Goal: Find specific page/section: Find specific page/section

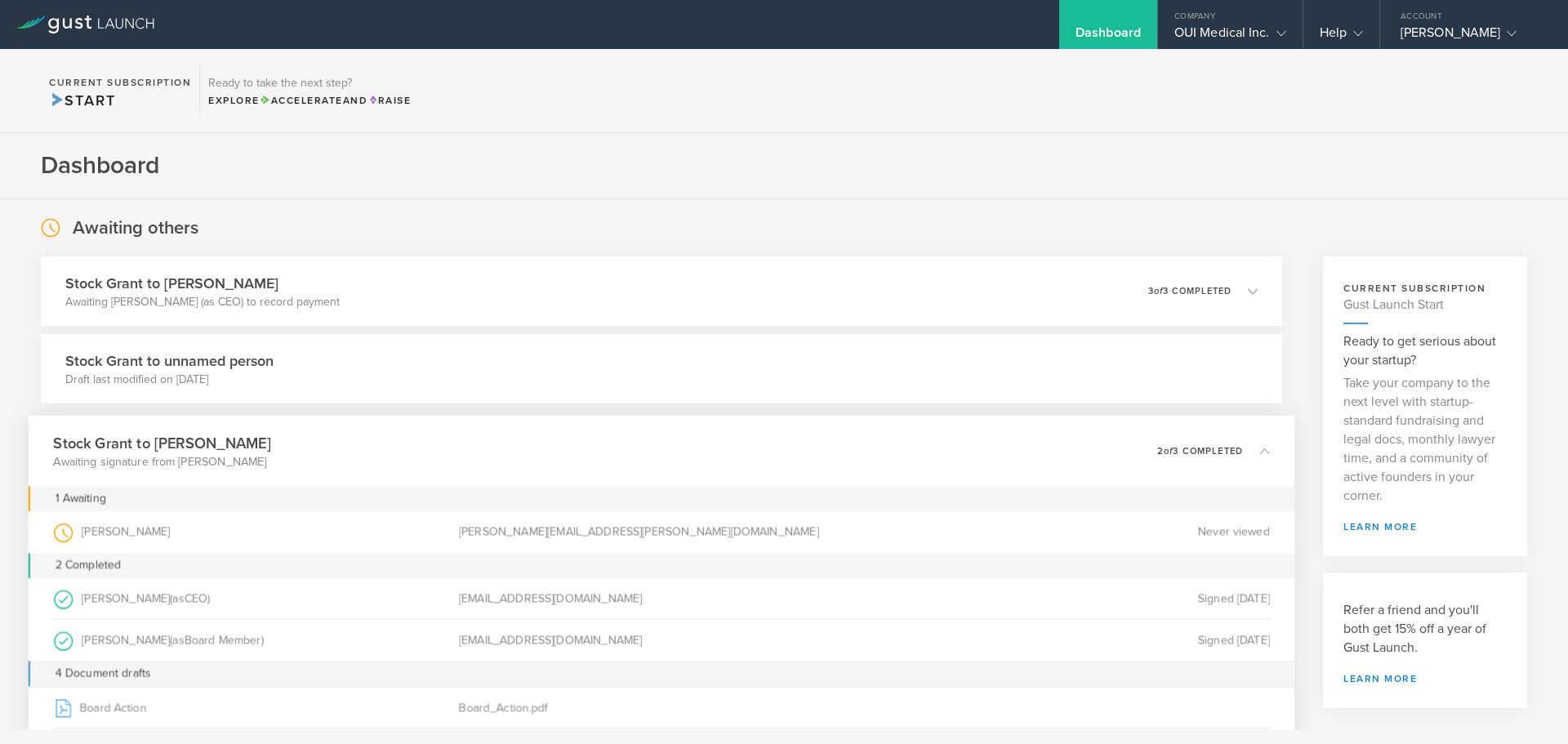
scroll to position [245, 0]
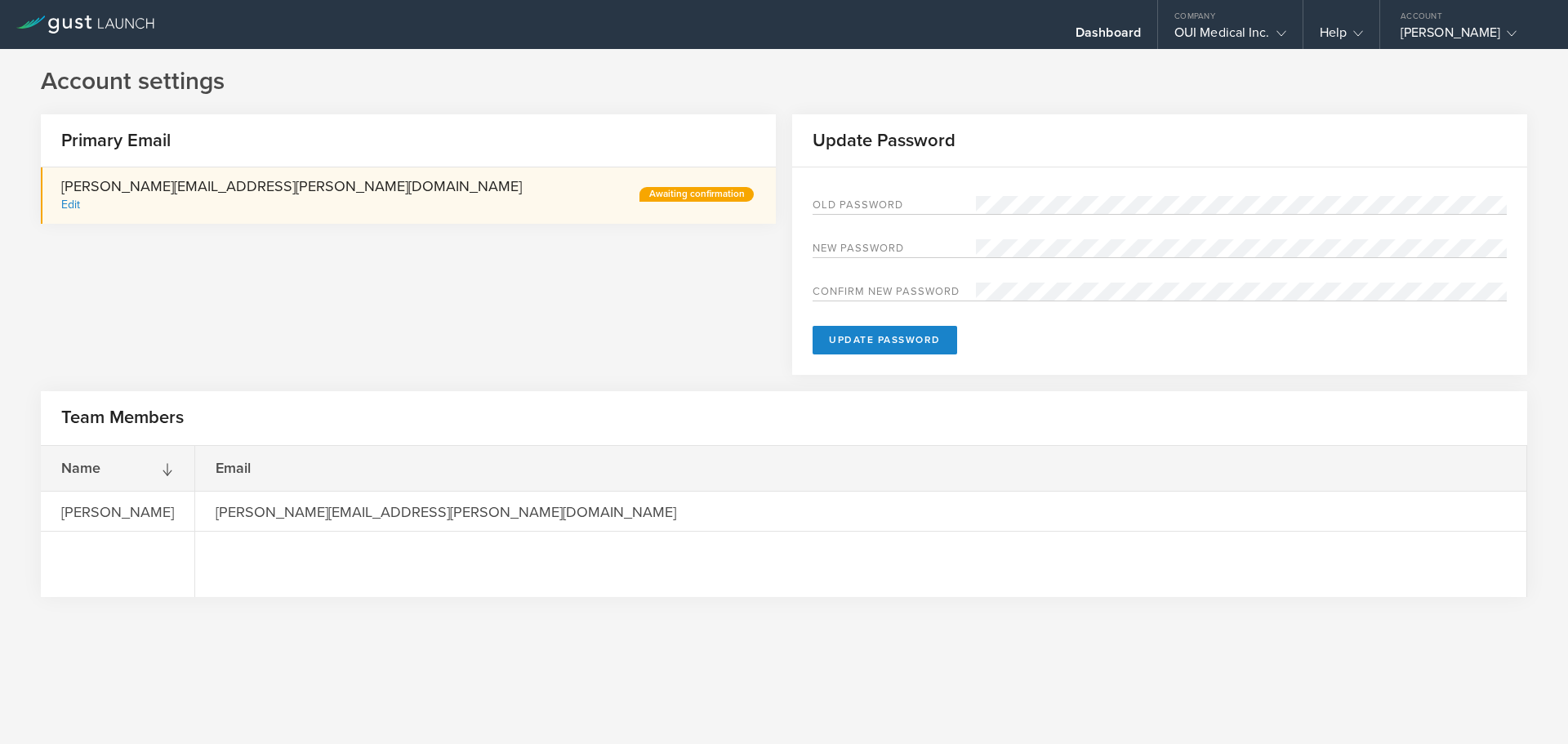
click at [685, 194] on div "Awaiting confirmation" at bounding box center [696, 194] width 115 height 15
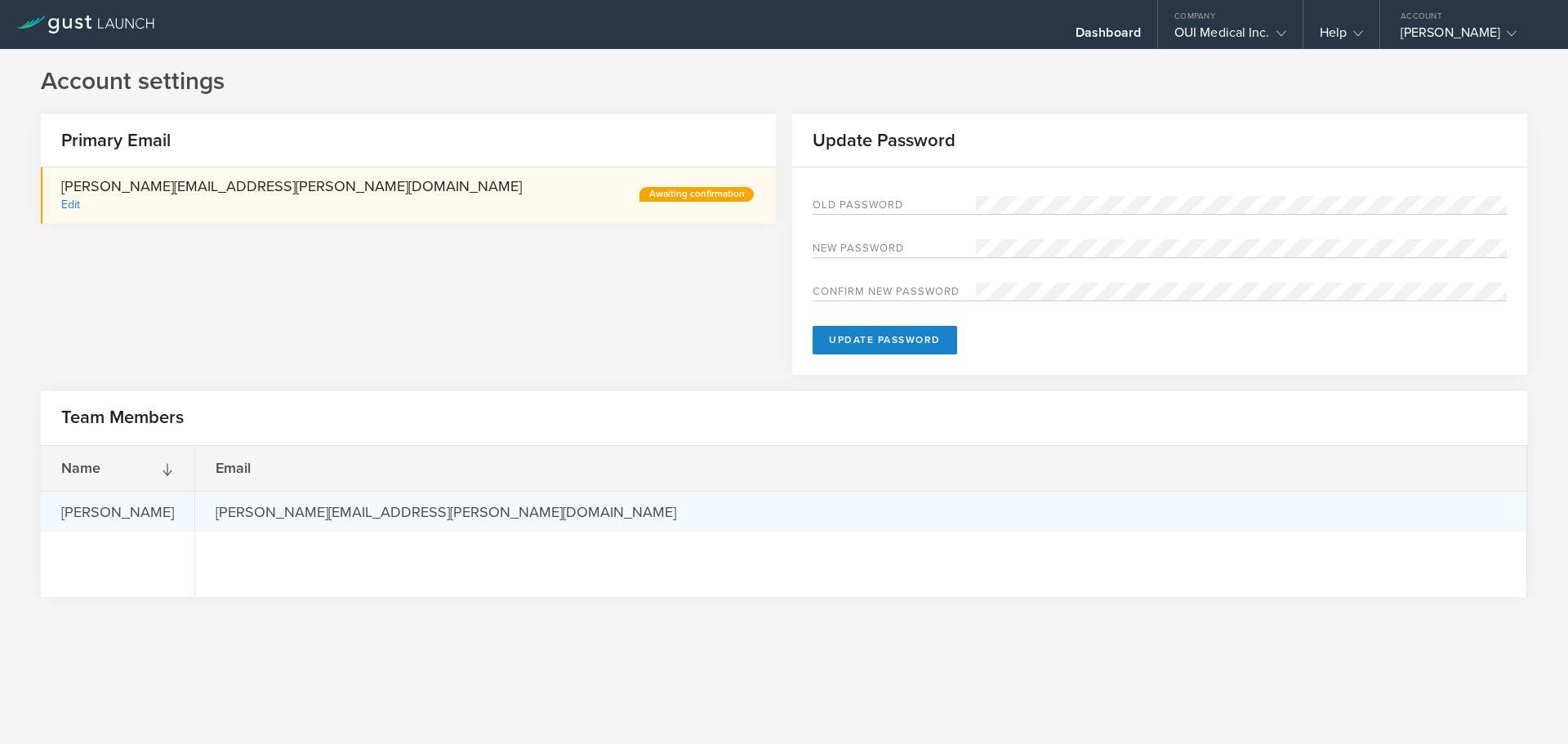
click at [190, 505] on div "Rachel Rakvica Sprague" at bounding box center [118, 511] width 154 height 39
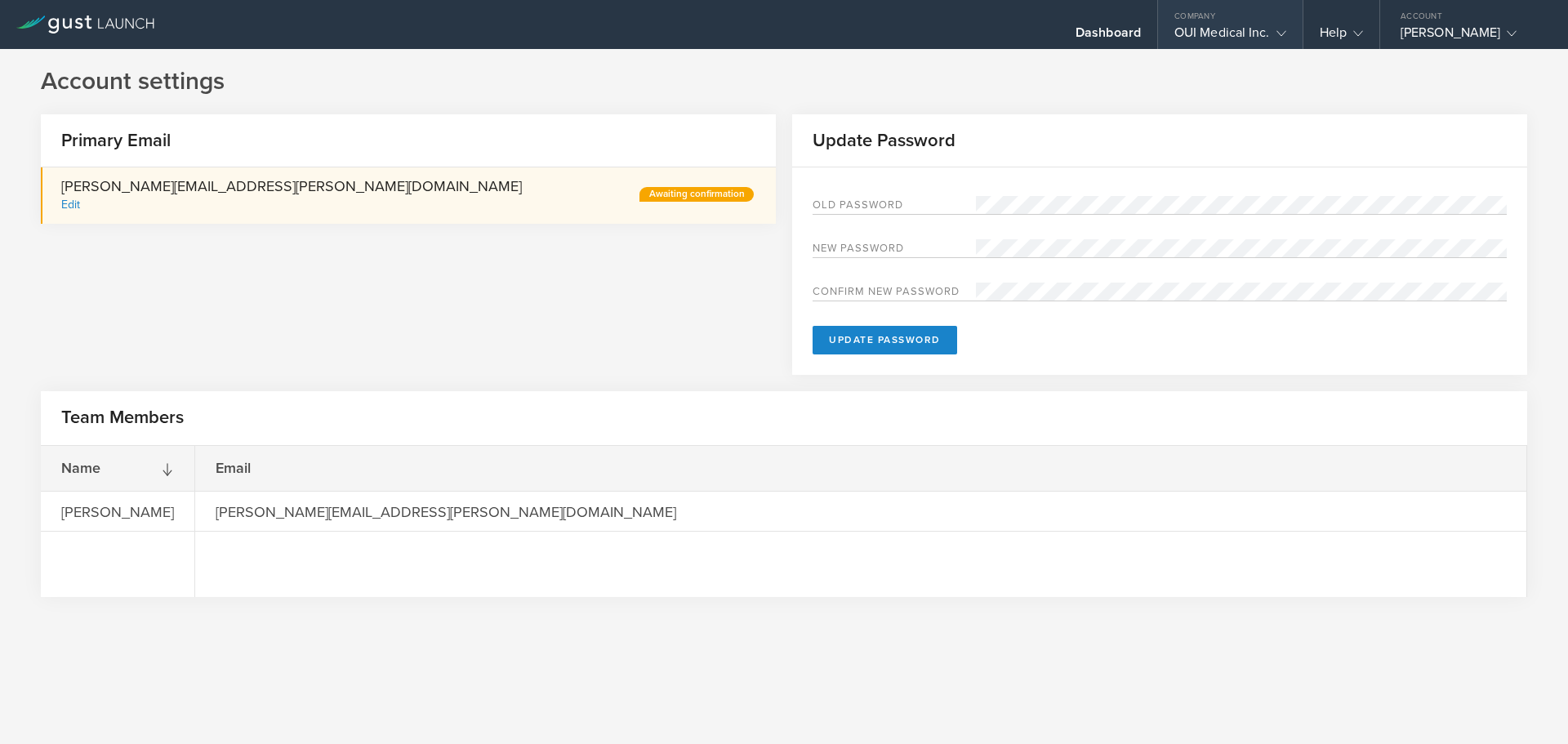
click at [1221, 29] on div "OUI Medical Inc." at bounding box center [1230, 37] width 112 height 24
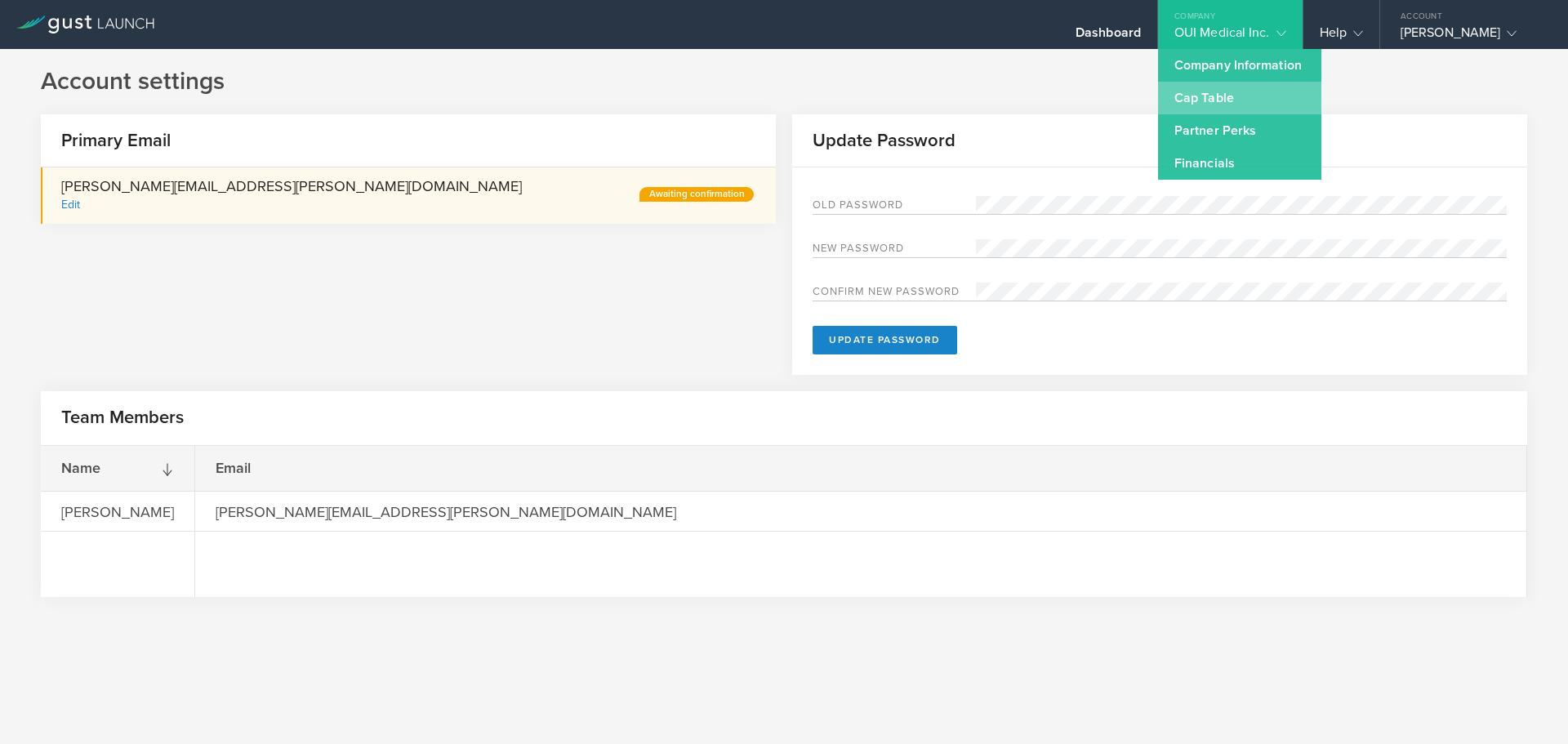
click at [1233, 87] on link "Cap Table" at bounding box center [1239, 97] width 164 height 32
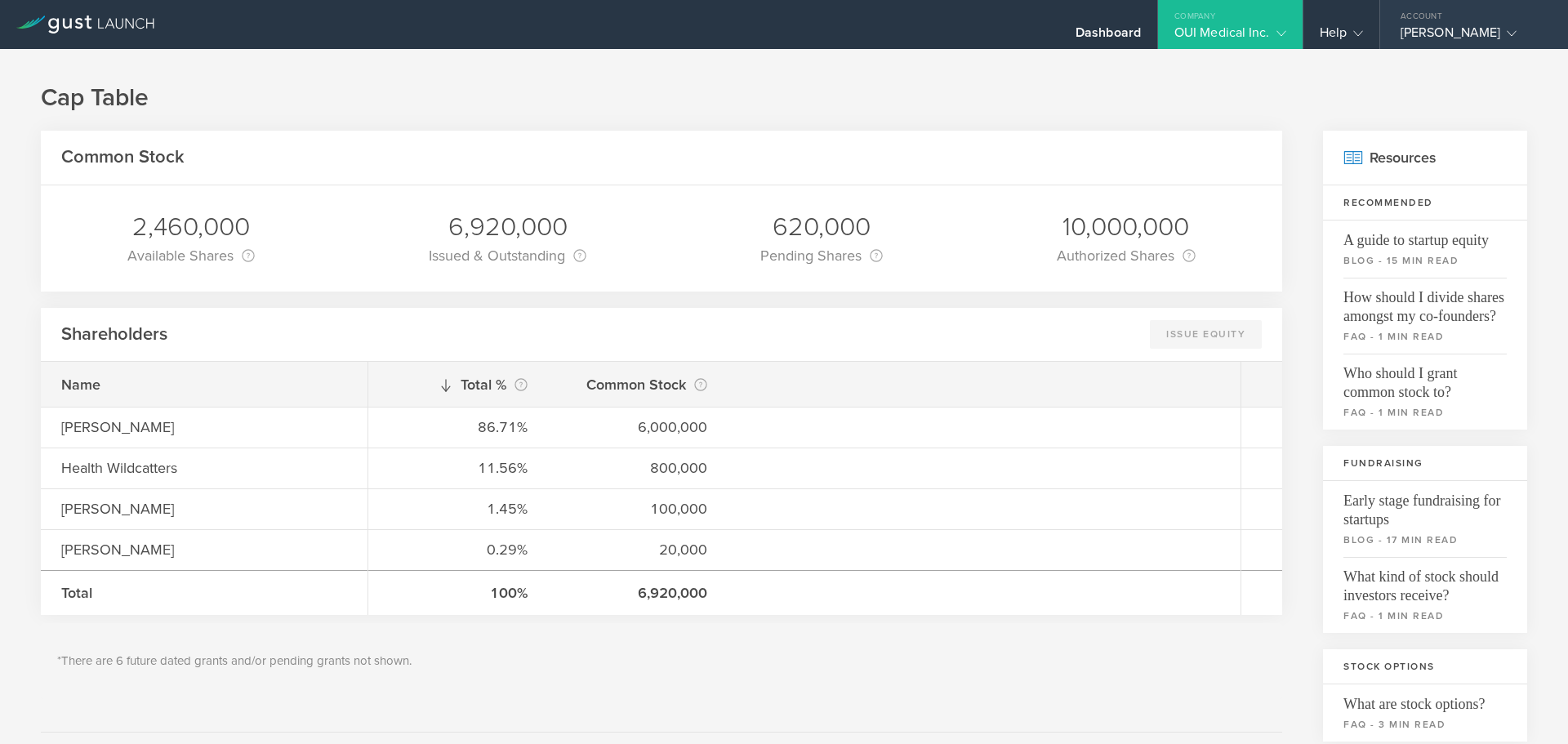
click at [1443, 42] on div "[PERSON_NAME]" at bounding box center [1470, 37] width 139 height 24
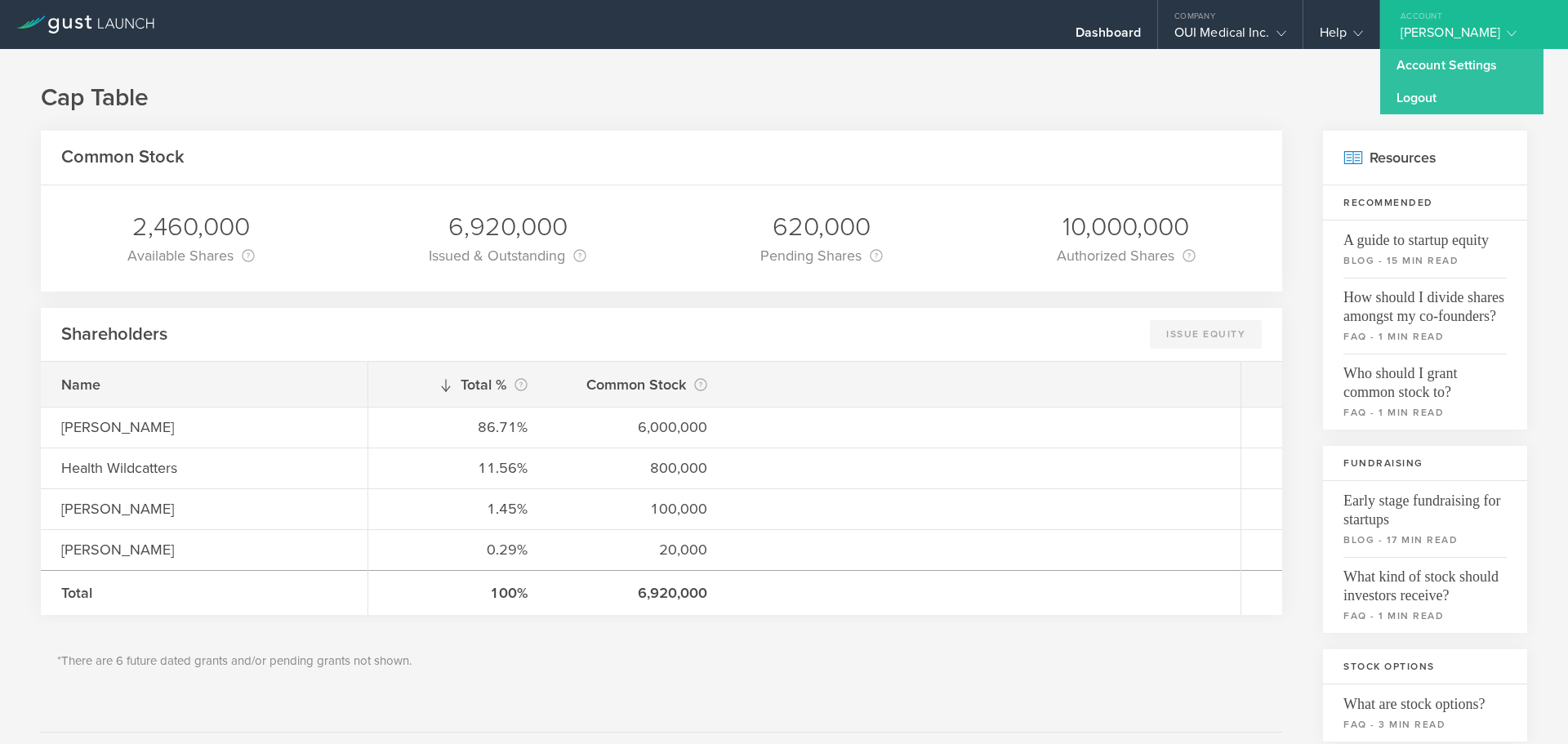
click at [1501, 30] on gust-icon at bounding box center [1509, 32] width 17 height 17
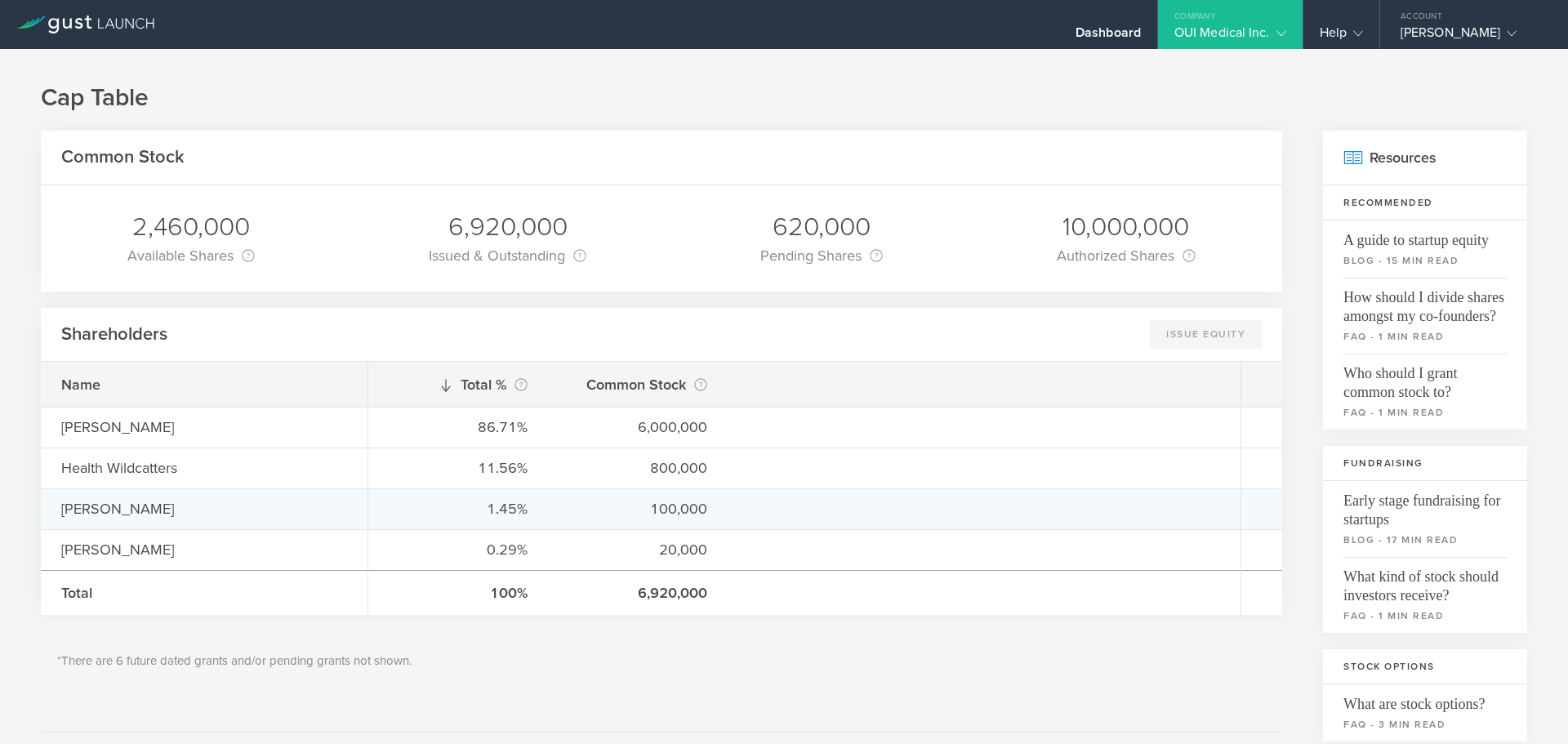
click at [134, 509] on div "[PERSON_NAME]" at bounding box center [204, 509] width 286 height 21
click at [100, 513] on div "[PERSON_NAME]" at bounding box center [204, 509] width 286 height 21
click at [521, 511] on div "1.45%" at bounding box center [458, 509] width 139 height 21
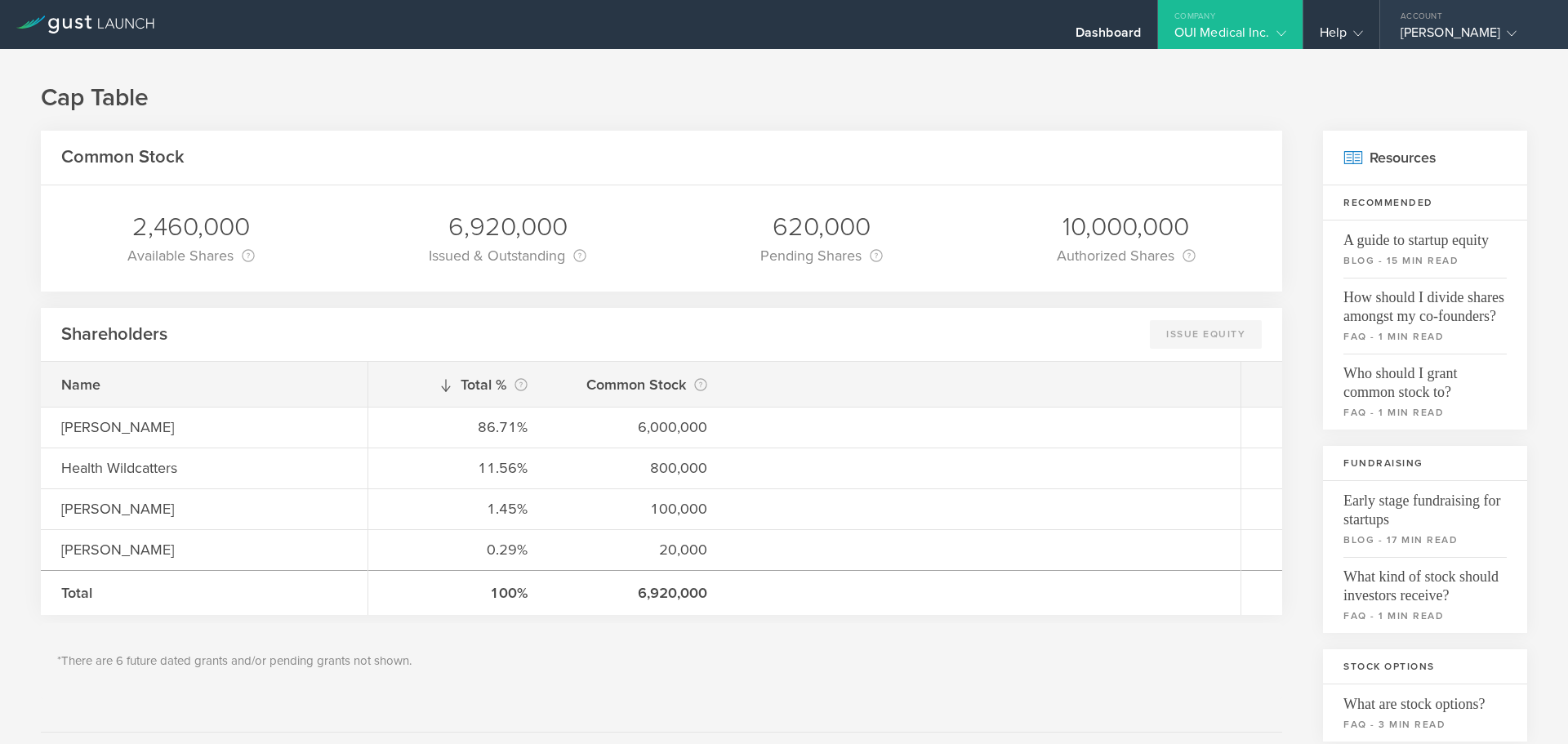
click at [1507, 33] on icon at bounding box center [1511, 33] width 10 height 10
